Goal: Information Seeking & Learning: Learn about a topic

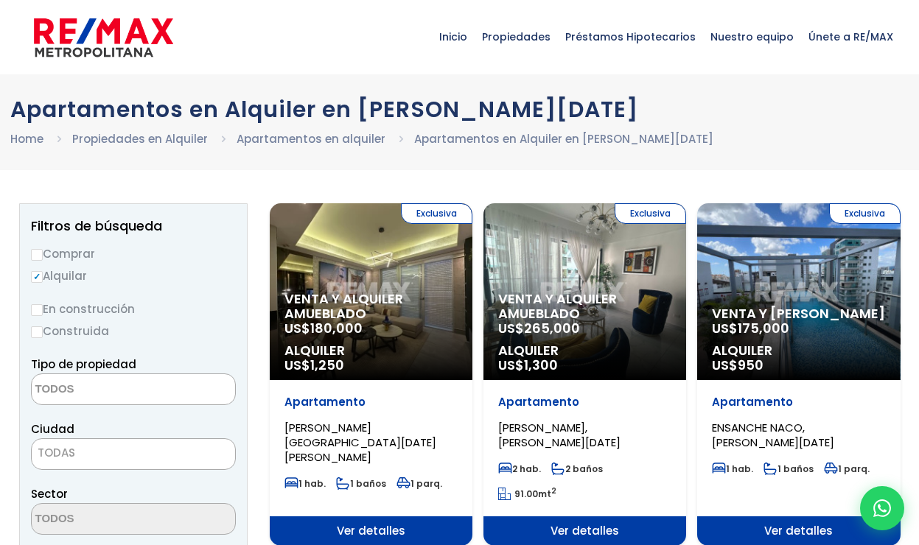
select select
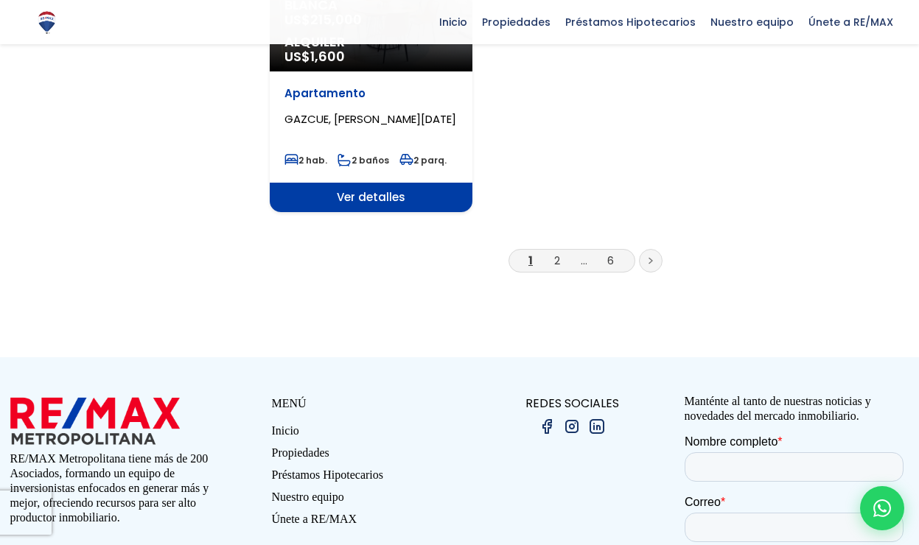
scroll to position [2063, 0]
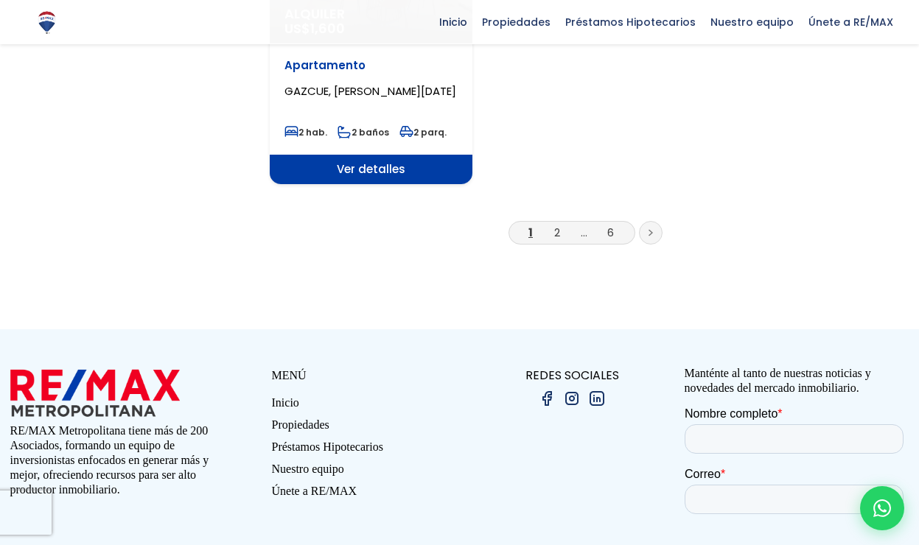
click at [552, 223] on li "2" at bounding box center [557, 232] width 24 height 18
click at [550, 223] on li "2" at bounding box center [557, 232] width 24 height 18
click at [555, 225] on link "2" at bounding box center [557, 232] width 6 height 15
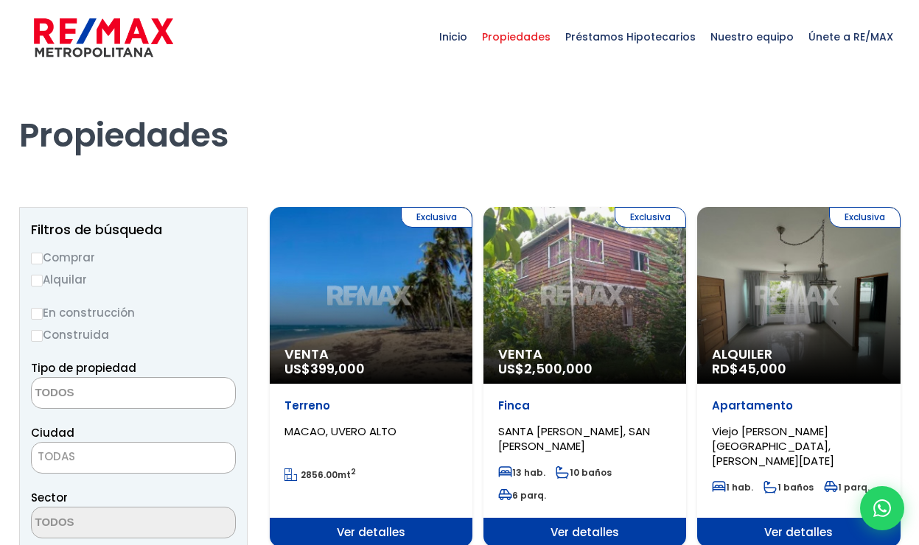
select select
click at [46, 281] on label "Alquilar" at bounding box center [133, 279] width 205 height 18
click at [43, 281] on input "Alquilar" at bounding box center [37, 281] width 12 height 12
radio input "true"
click at [151, 393] on textarea "Search" at bounding box center [103, 394] width 143 height 32
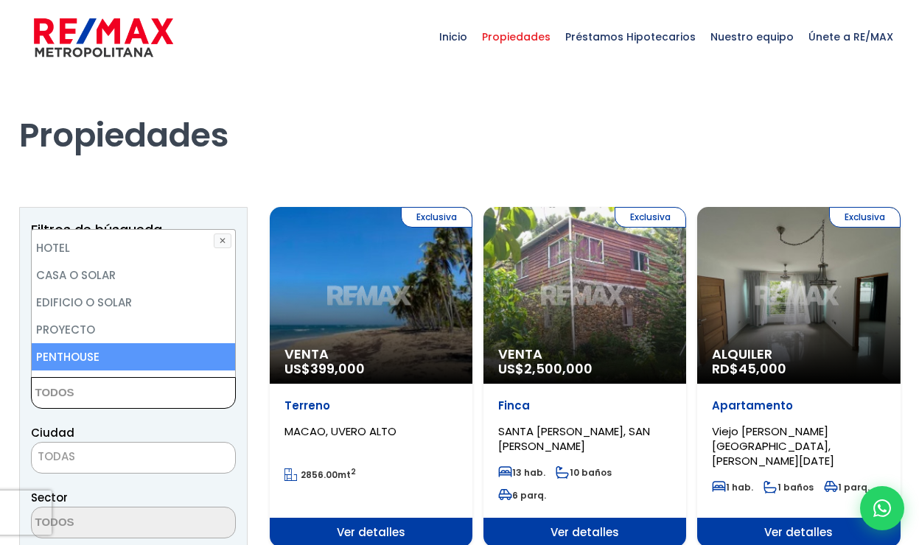
scroll to position [215, 0]
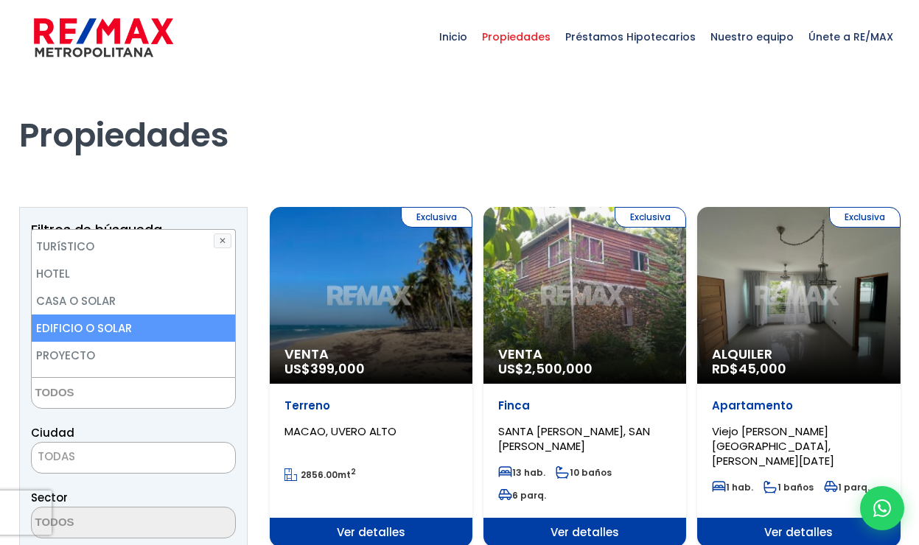
click at [129, 325] on li "EDIFICIO O SOLAR" at bounding box center [133, 328] width 203 height 27
select select "building+or+land"
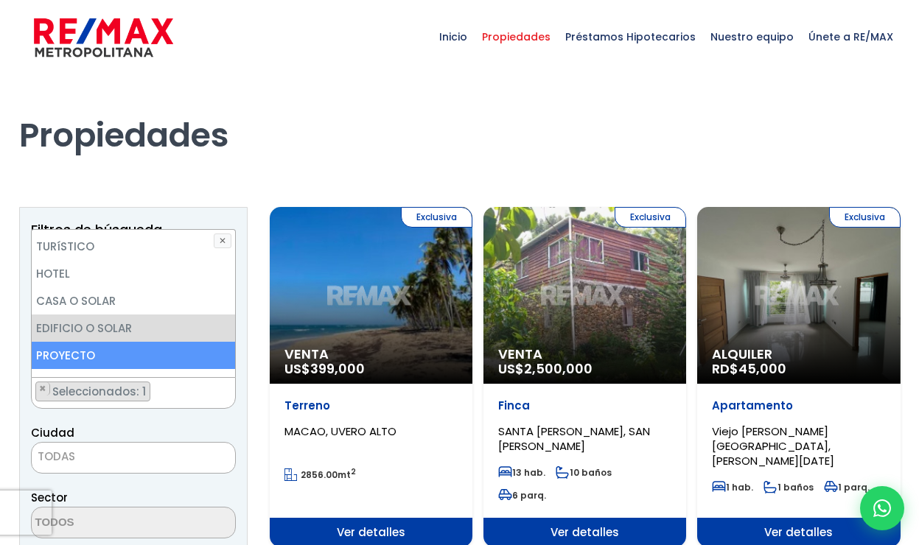
click at [122, 450] on span "TODAS" at bounding box center [133, 457] width 203 height 21
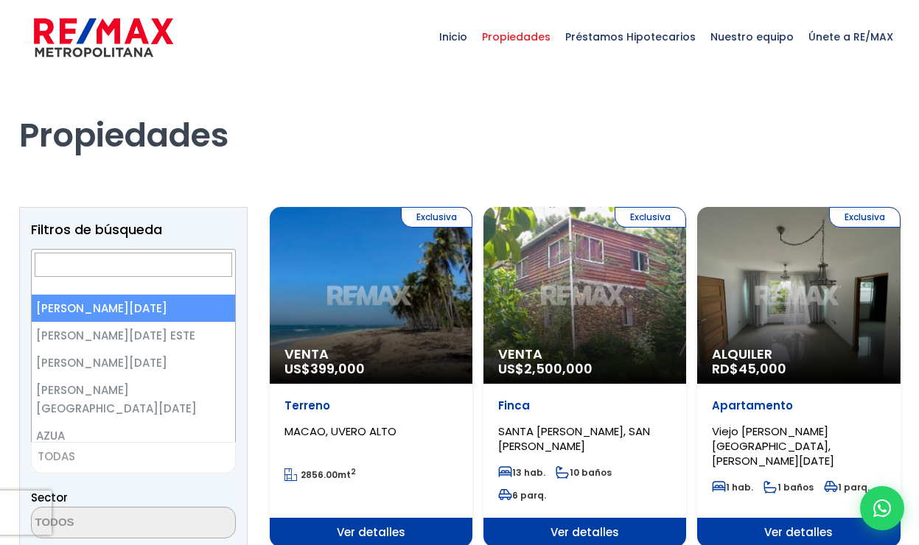
select select "1"
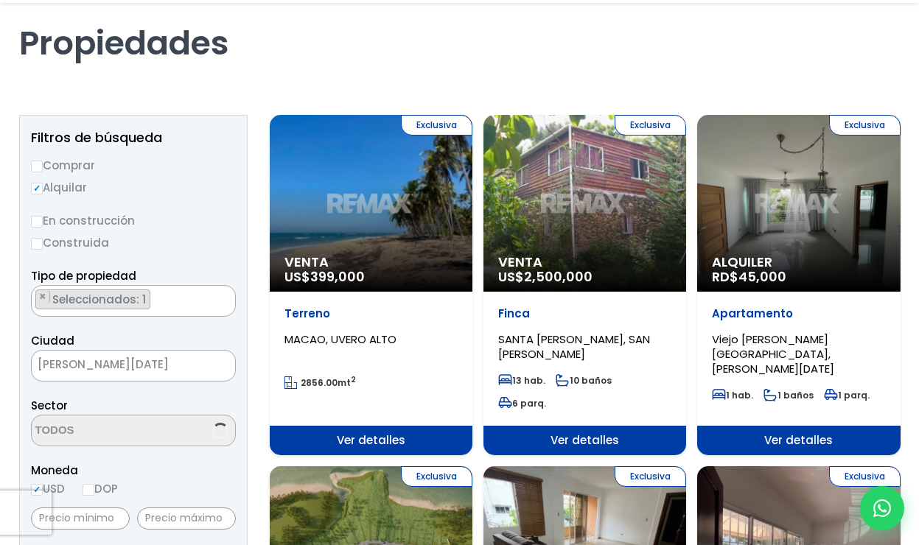
scroll to position [221, 0]
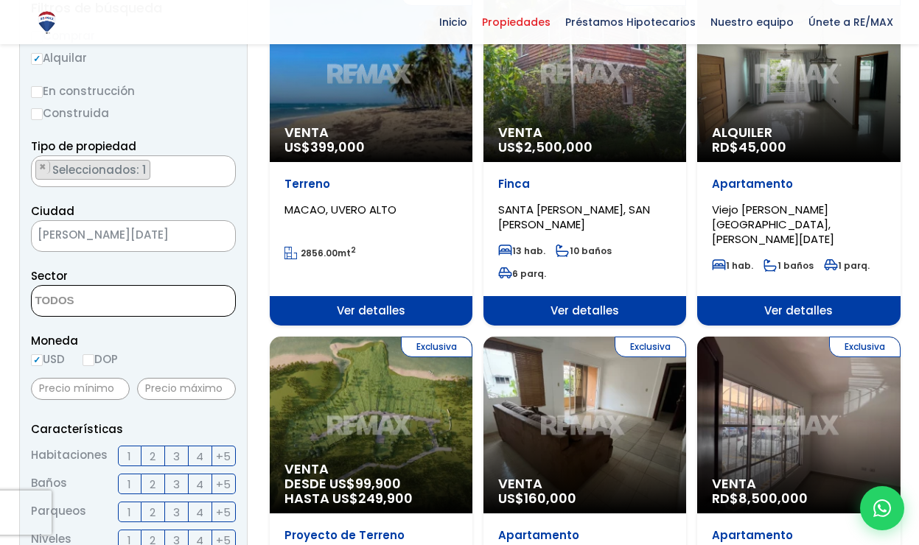
click at [129, 298] on textarea "Search" at bounding box center [103, 302] width 143 height 32
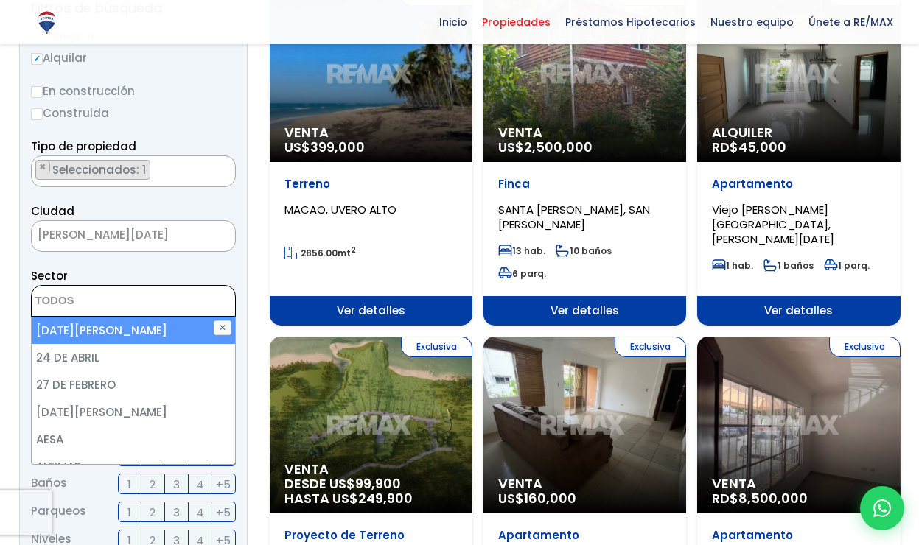
click at [129, 298] on textarea "Search" at bounding box center [103, 302] width 143 height 32
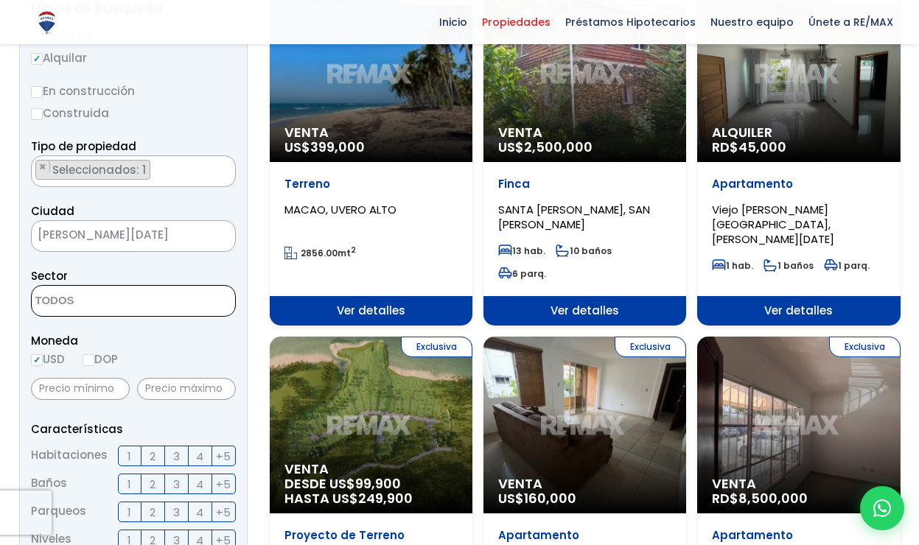
click at [94, 356] on input "DOP" at bounding box center [89, 360] width 12 height 12
radio input "true"
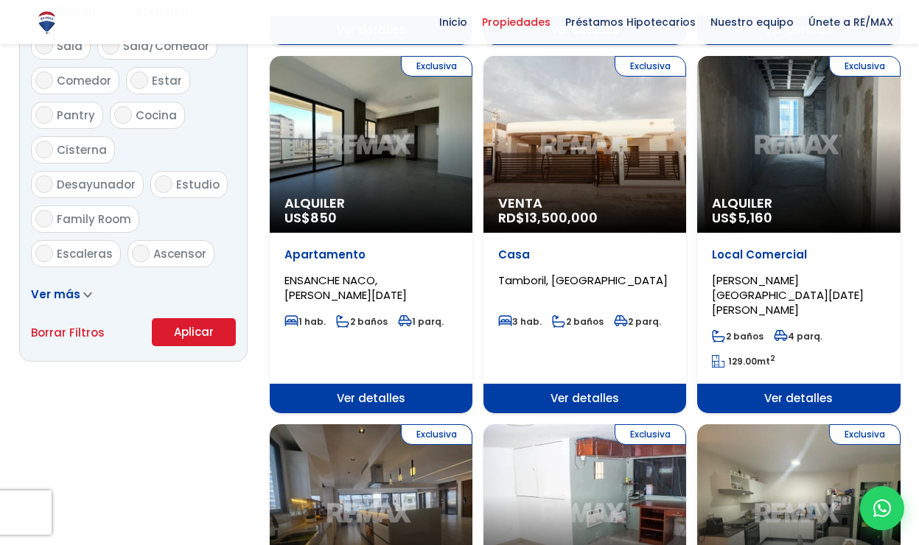
scroll to position [884, 0]
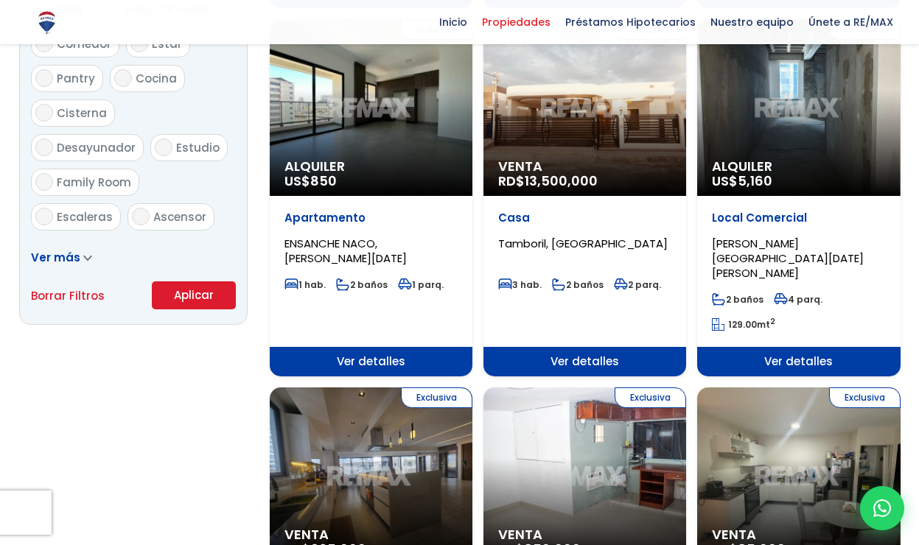
click at [201, 297] on button "Aplicar" at bounding box center [194, 295] width 84 height 28
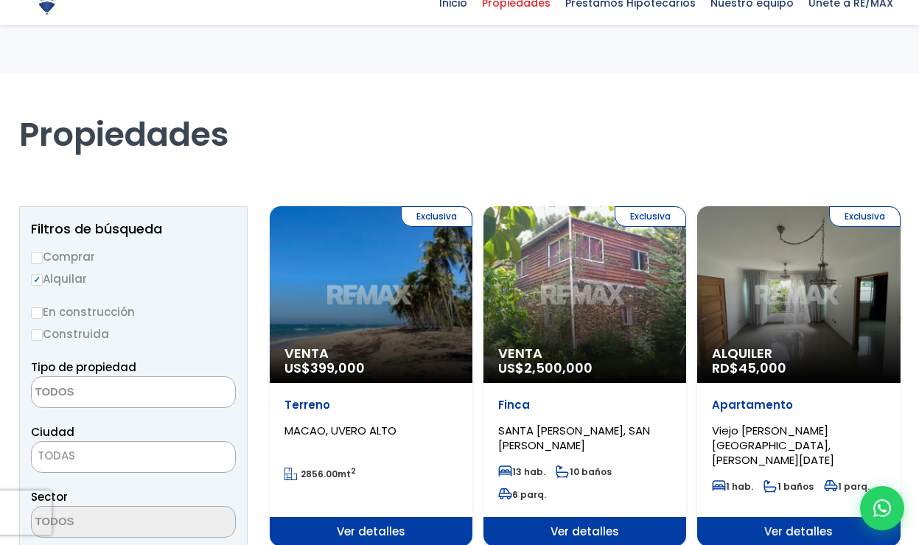
select select "building+or+land"
select select "1"
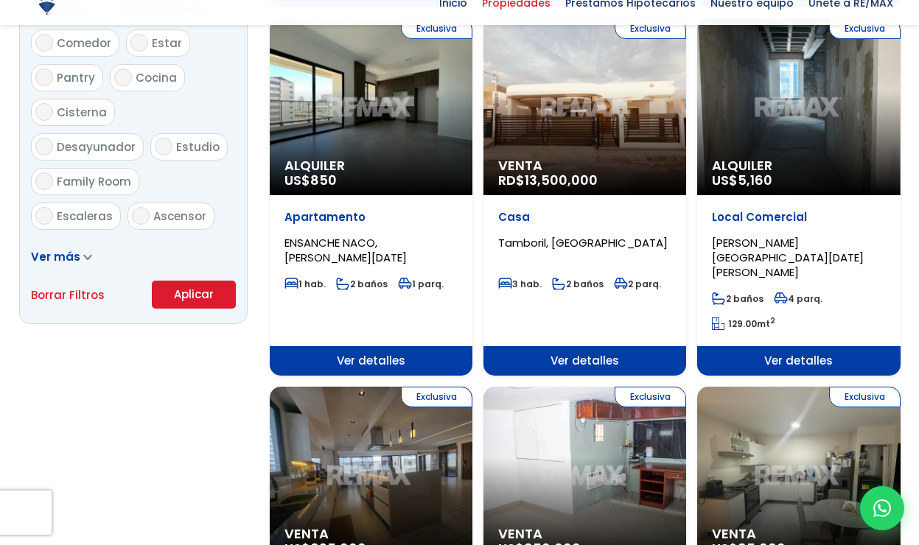
scroll to position [884, 0]
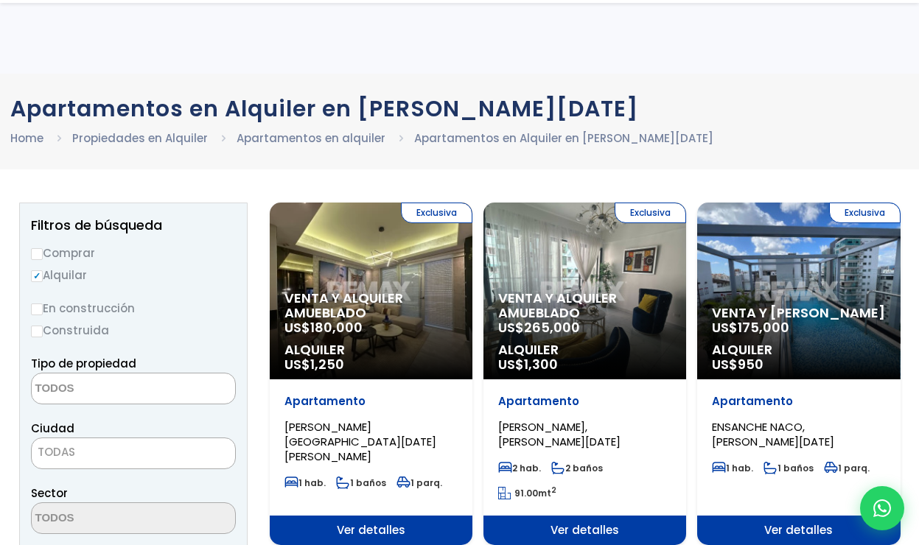
select select
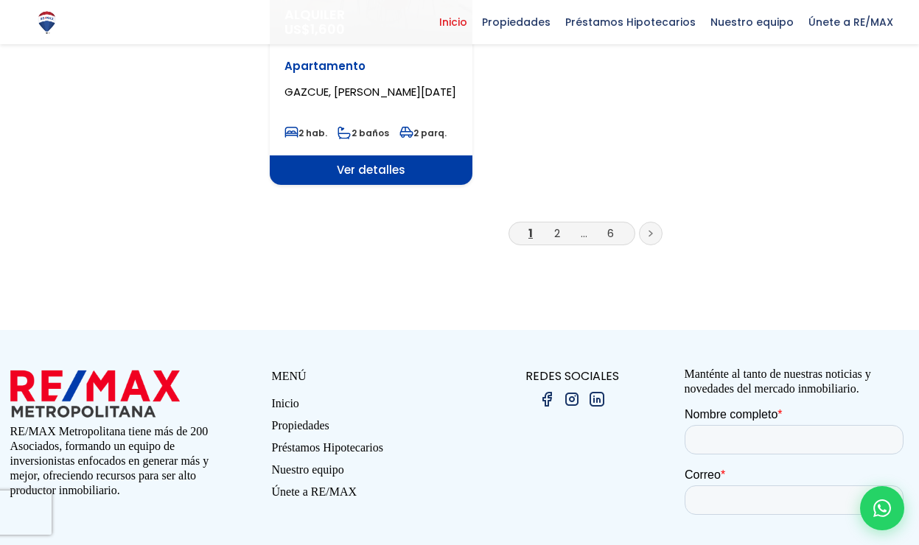
scroll to position [2063, 0]
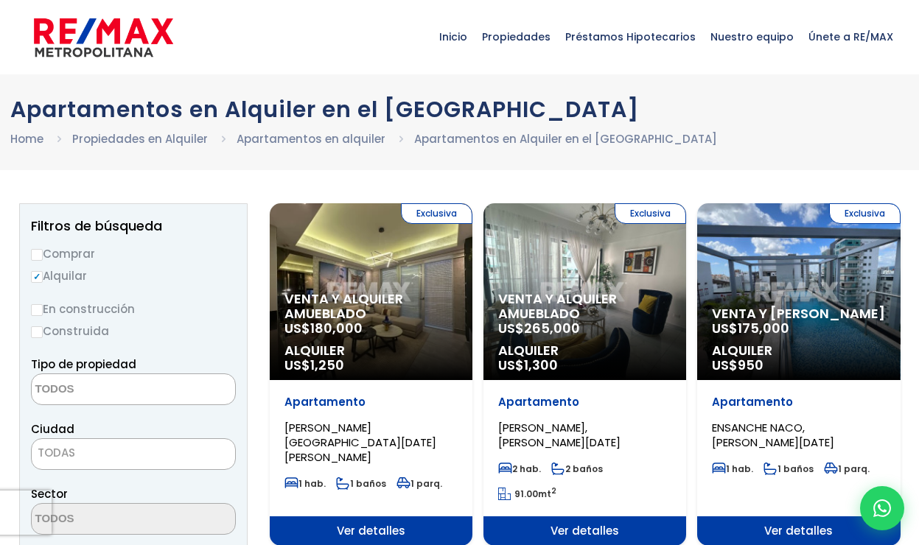
select select
